Goal: Information Seeking & Learning: Learn about a topic

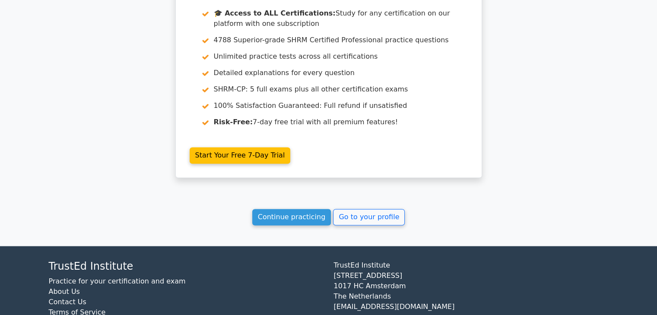
scroll to position [1446, 0]
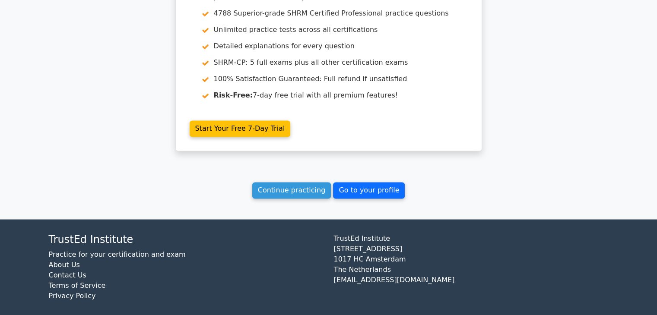
click at [354, 185] on link "Go to your profile" at bounding box center [369, 190] width 72 height 16
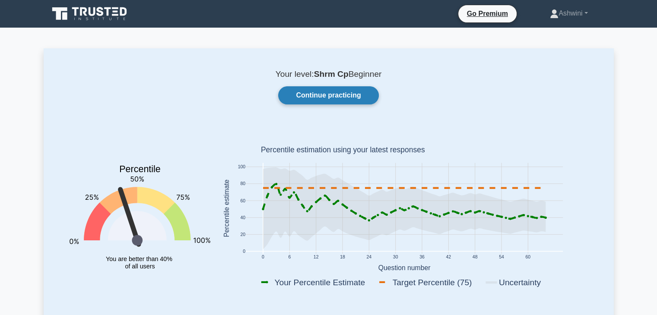
click at [308, 96] on link "Continue practicing" at bounding box center [328, 95] width 100 height 18
click at [208, 96] on div "Continue practicing" at bounding box center [328, 95] width 539 height 18
